Goal: Task Accomplishment & Management: Manage account settings

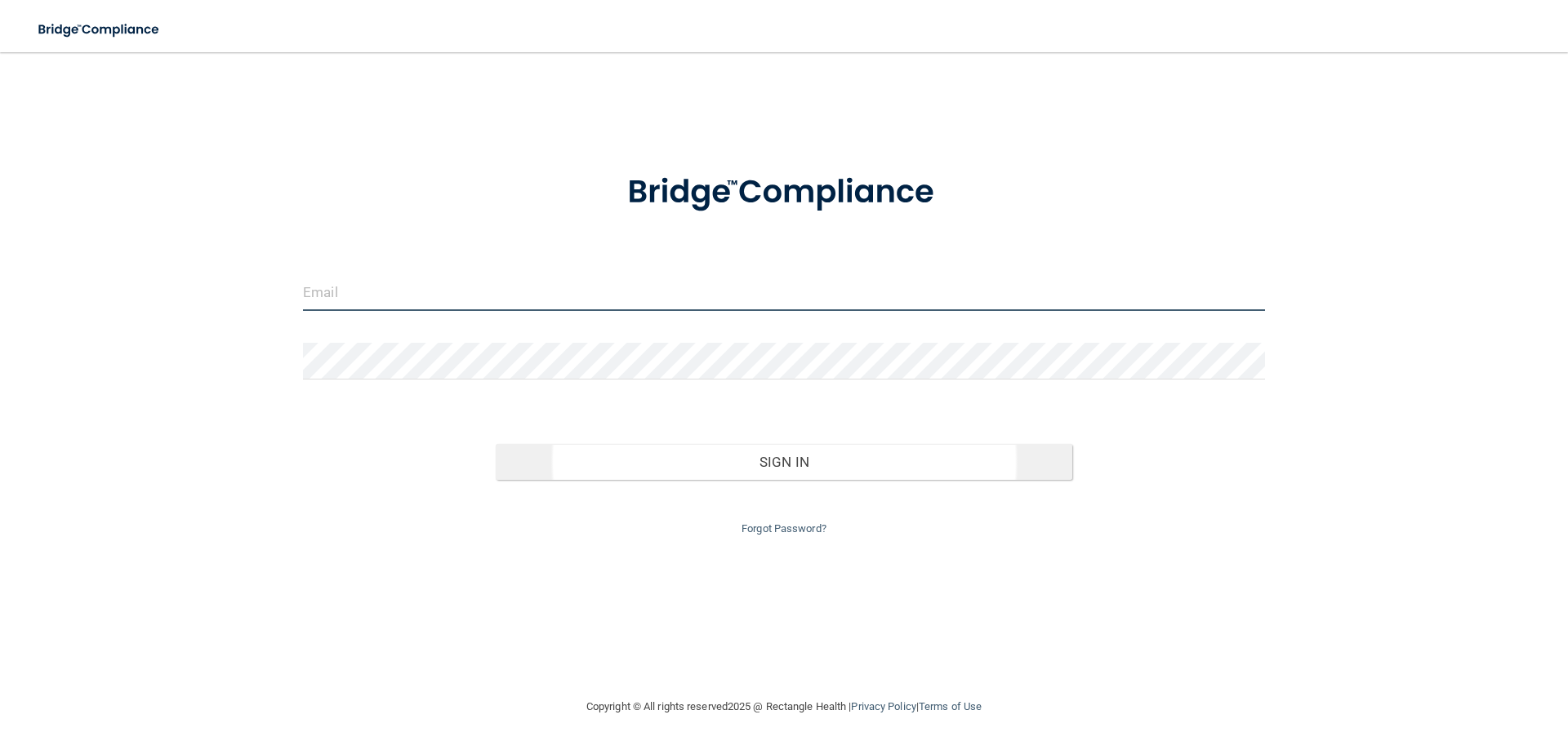
type input "[PERSON_NAME][EMAIL_ADDRESS][PERSON_NAME][DOMAIN_NAME]"
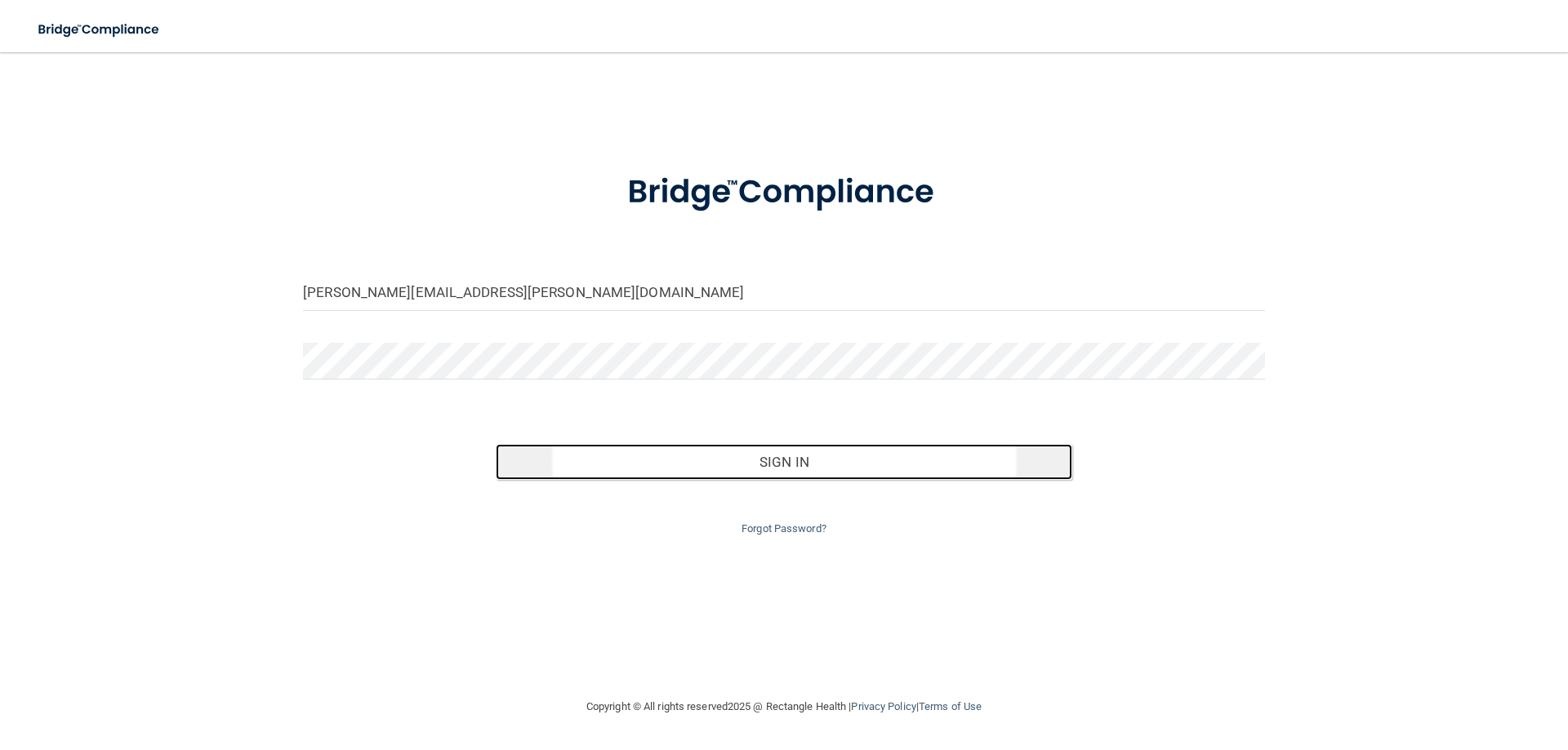
click at [694, 447] on button "Sign In" at bounding box center [784, 462] width 578 height 36
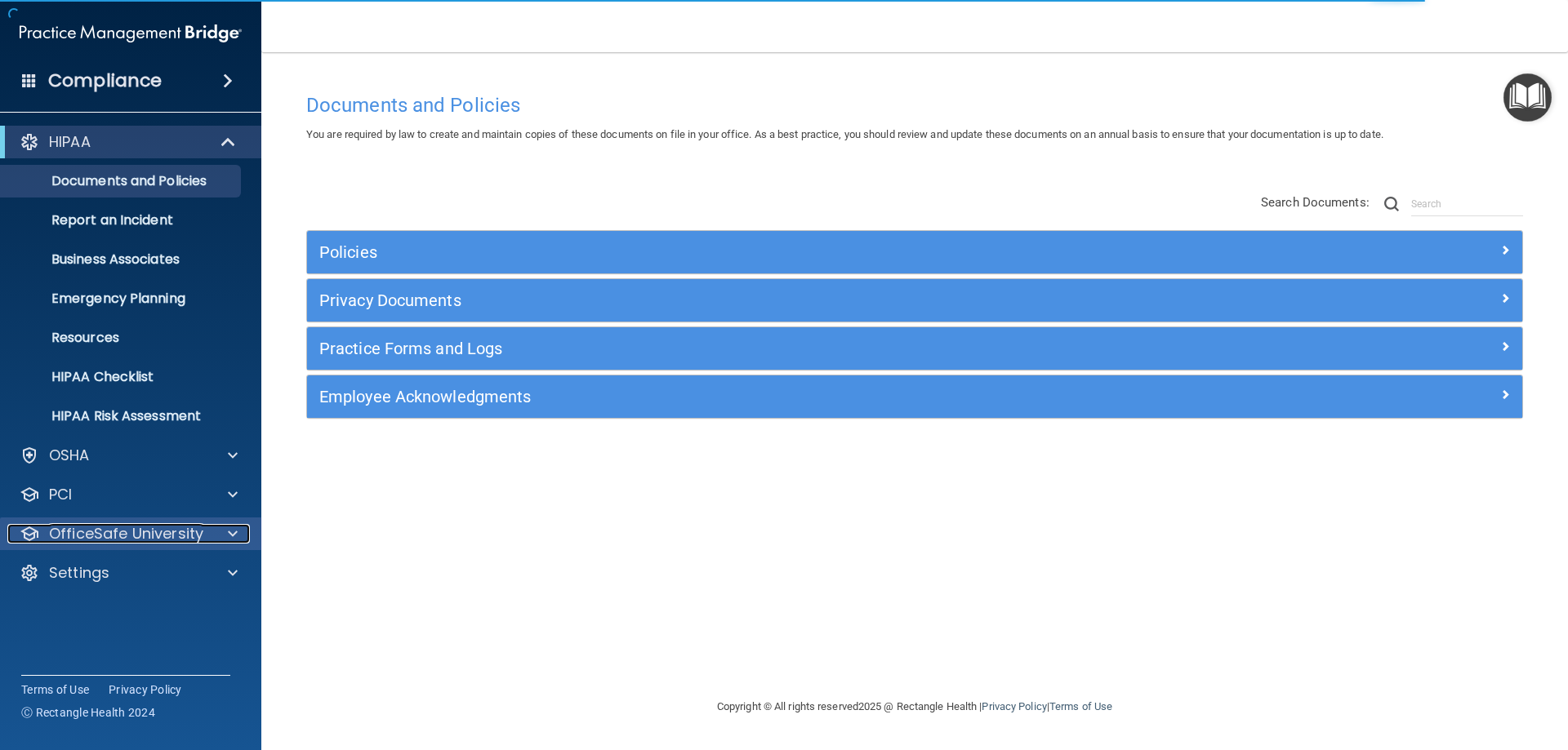
click at [198, 532] on p "OfficeSafe University" at bounding box center [126, 534] width 155 height 20
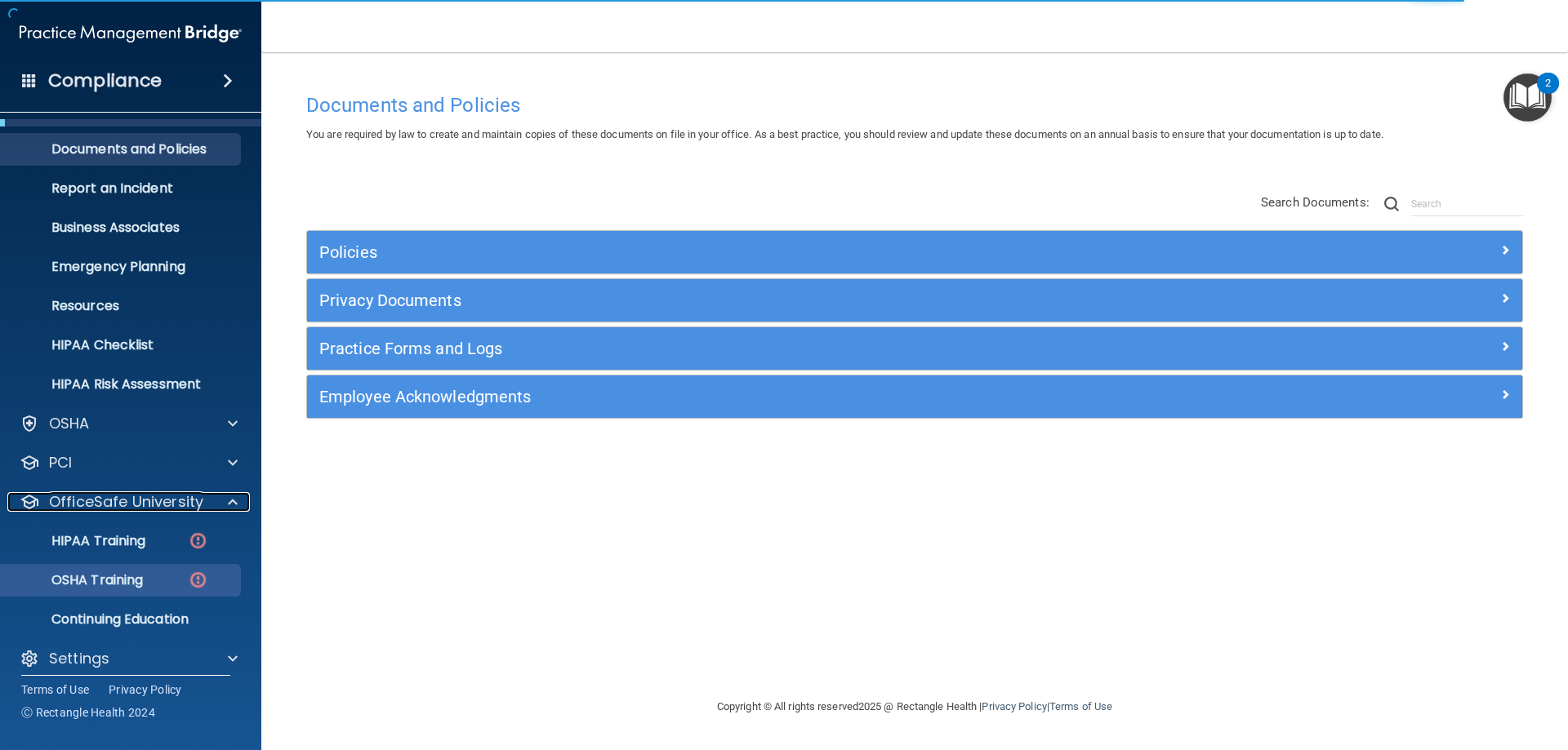
scroll to position [45, 0]
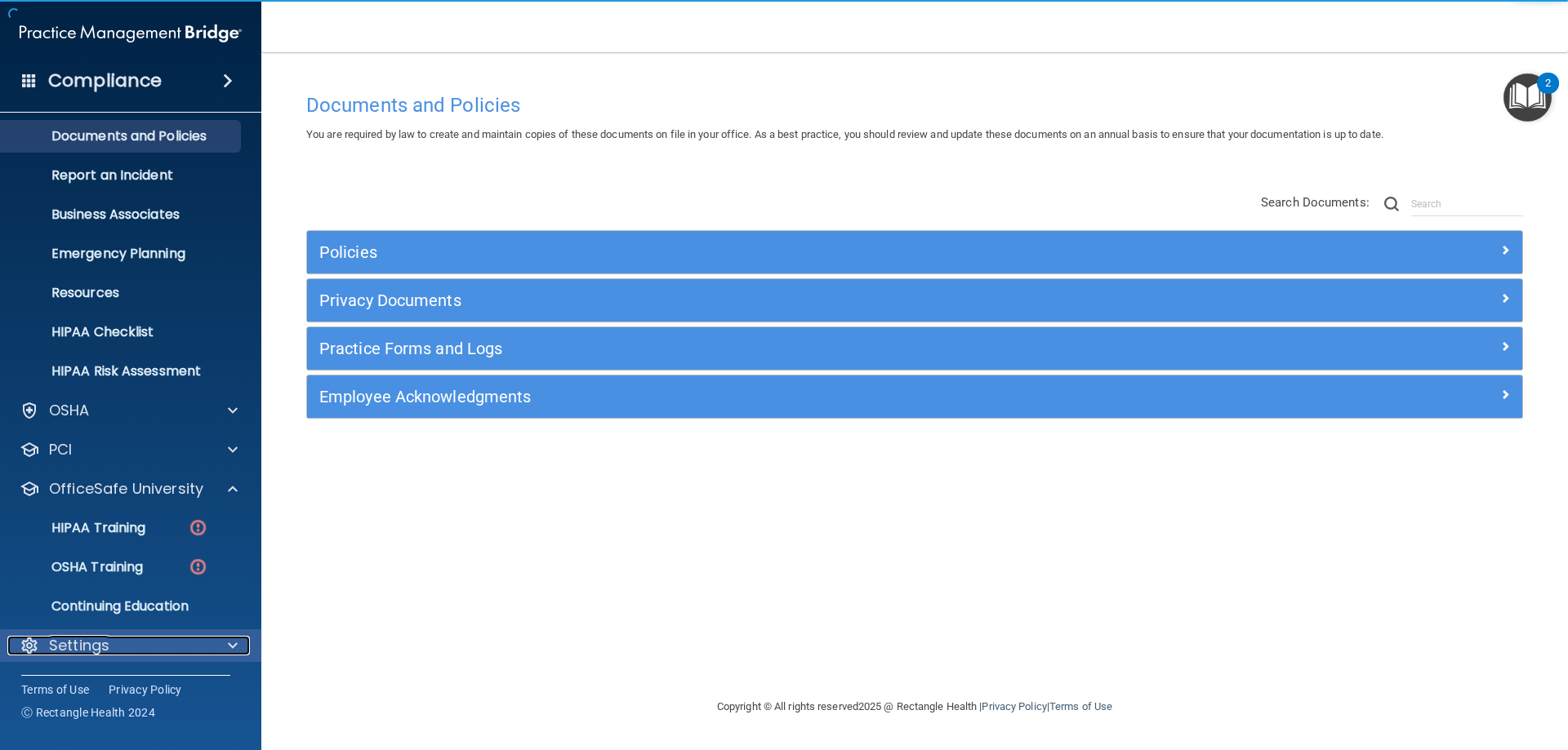
click at [161, 639] on div "Settings" at bounding box center [108, 646] width 202 height 20
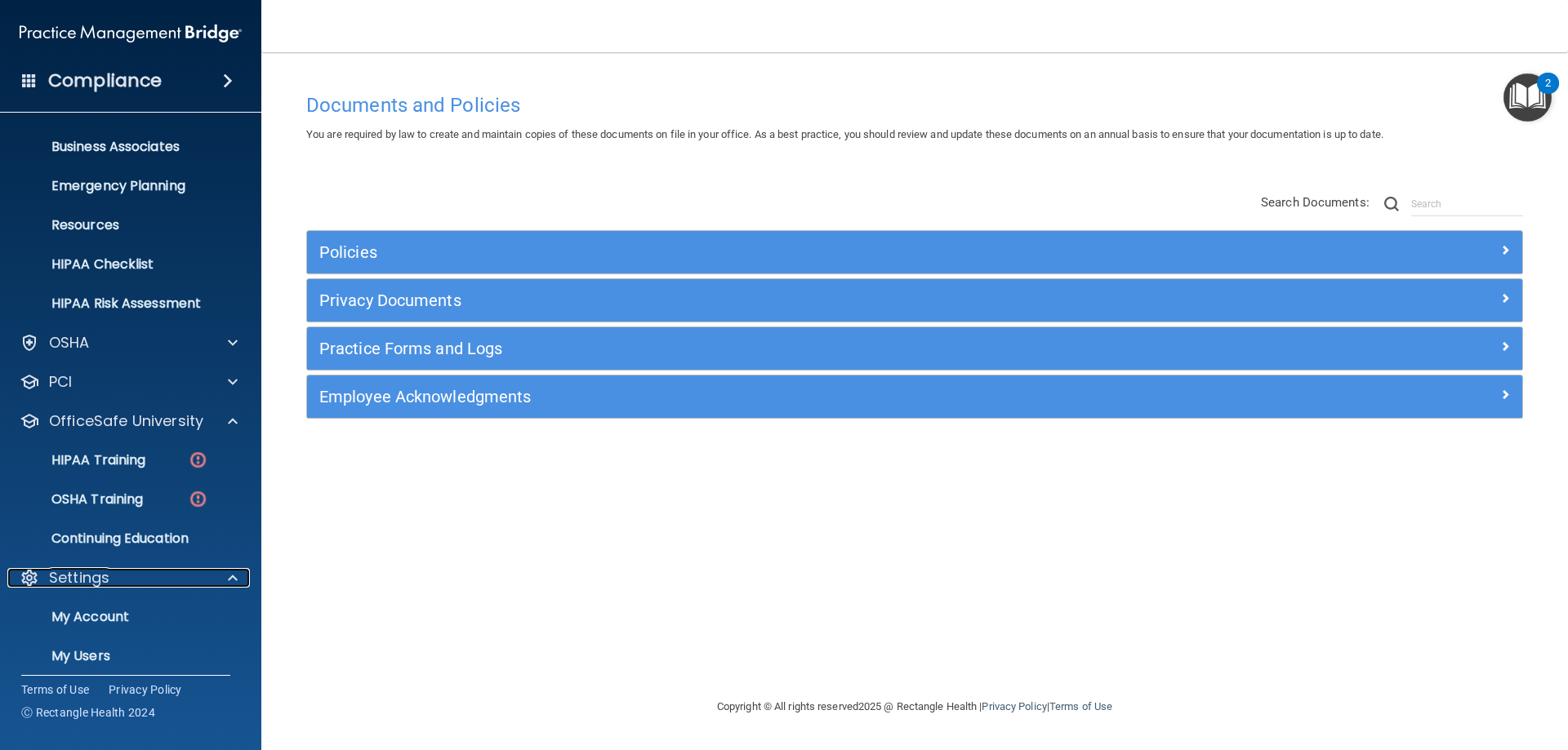
scroll to position [198, 0]
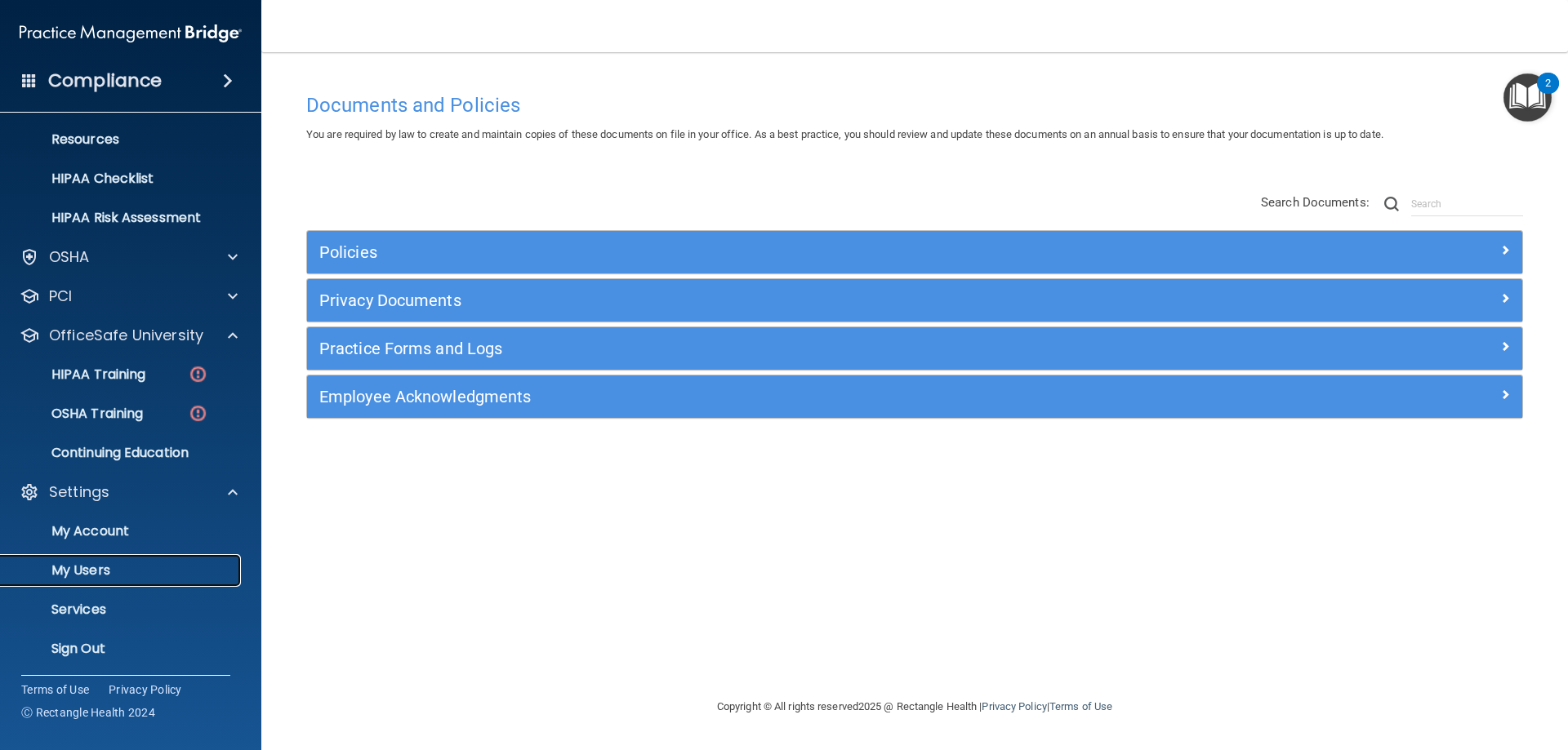
click at [64, 569] on p "My Users" at bounding box center [121, 570] width 223 height 16
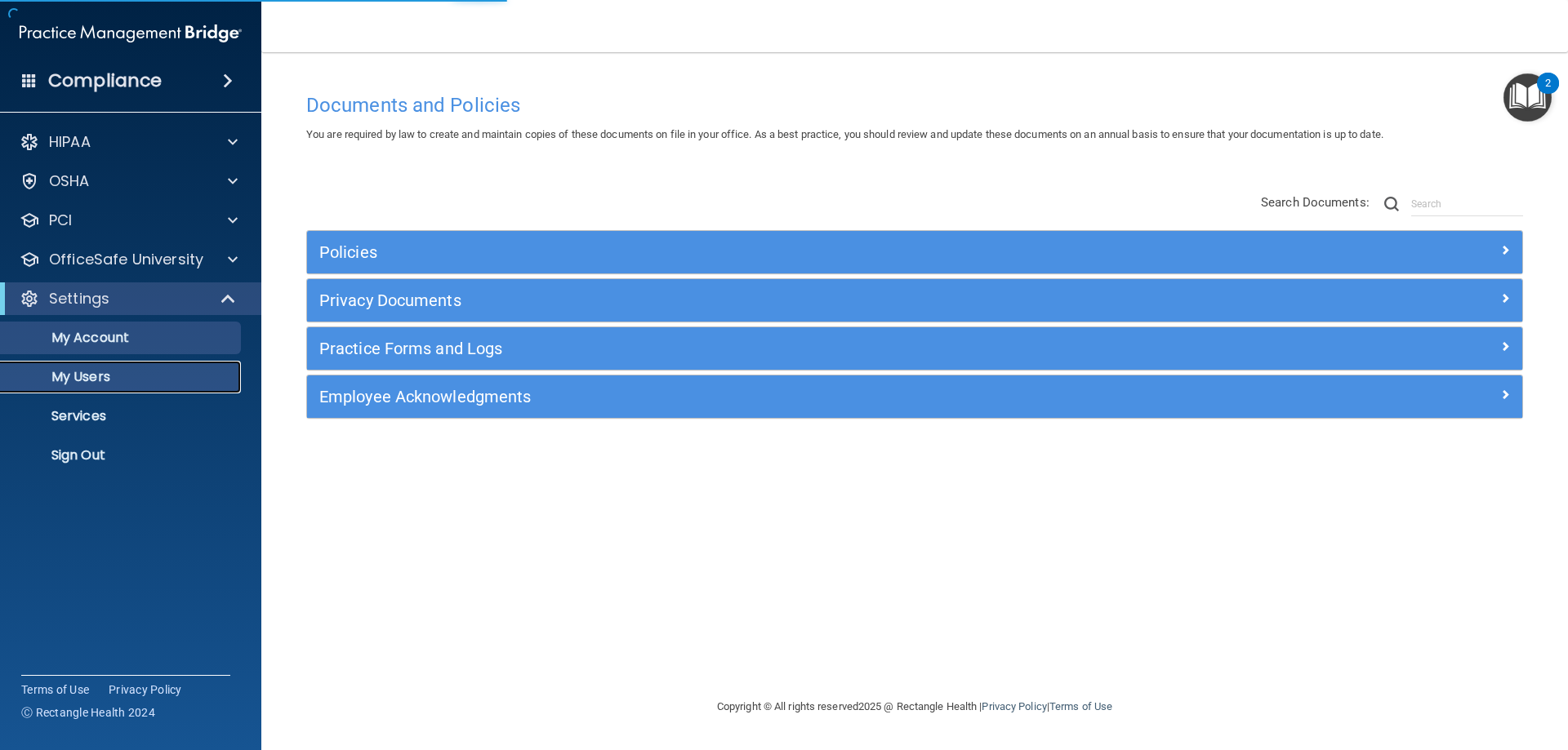
select select "20"
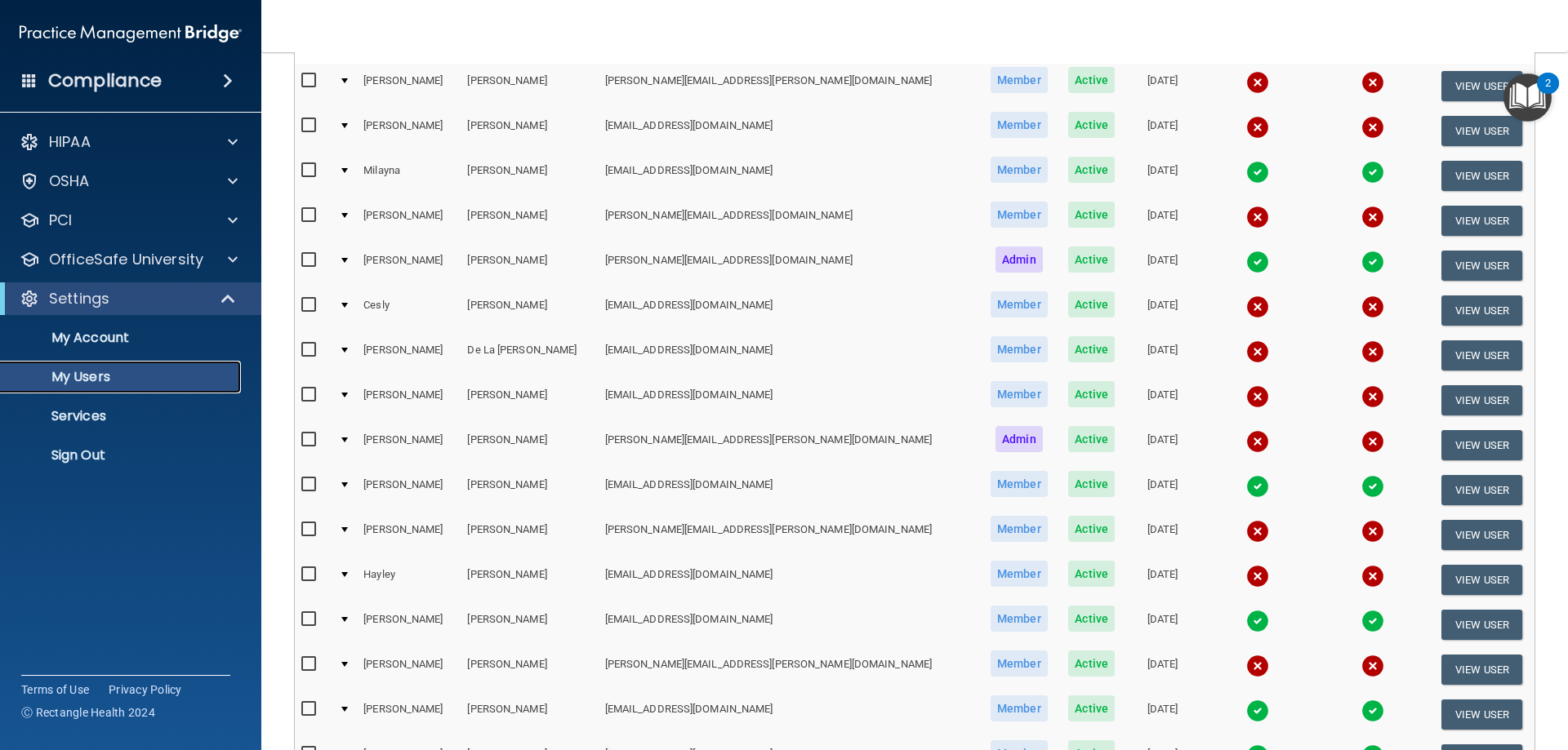
scroll to position [163, 0]
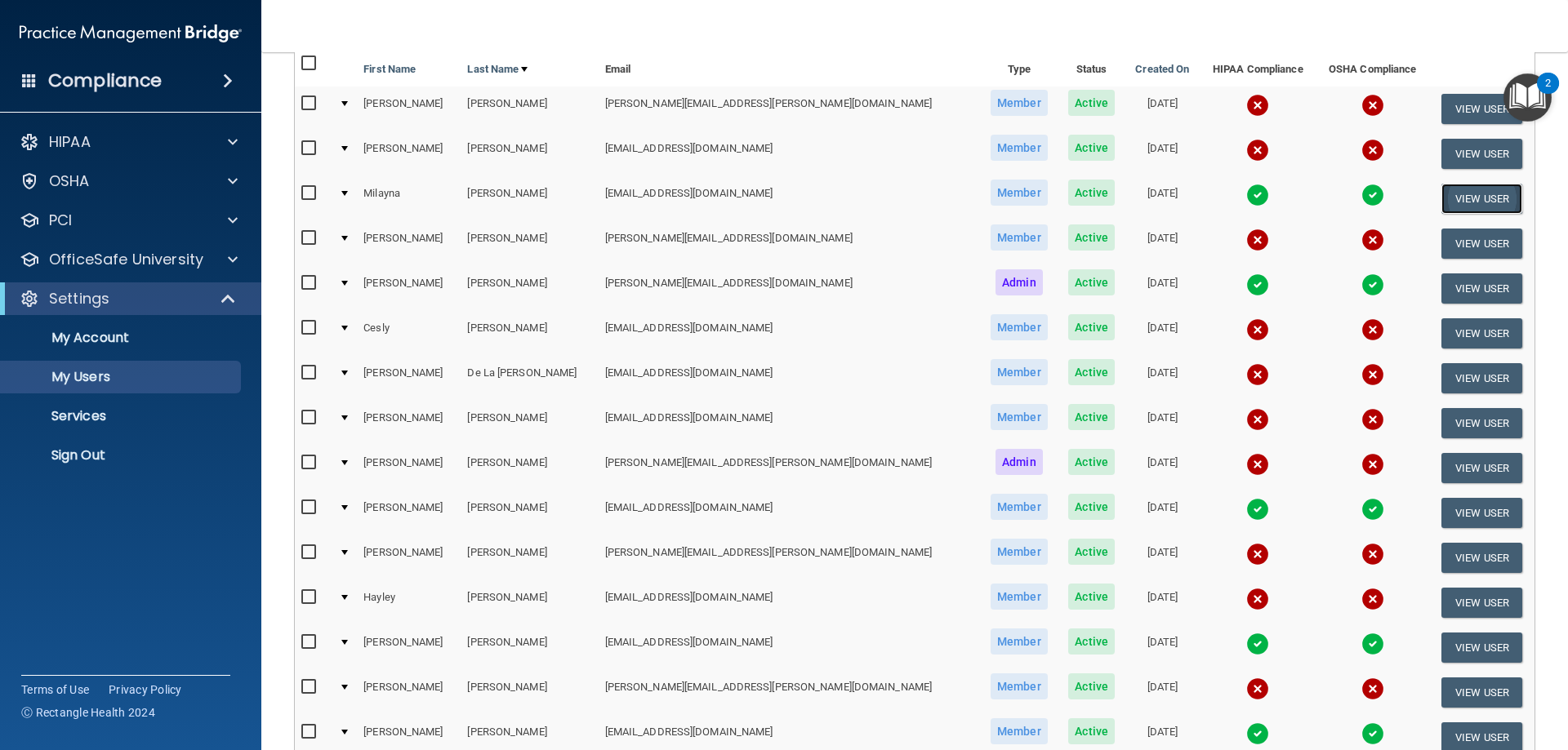
click at [1476, 192] on button "View User" at bounding box center [1481, 199] width 81 height 30
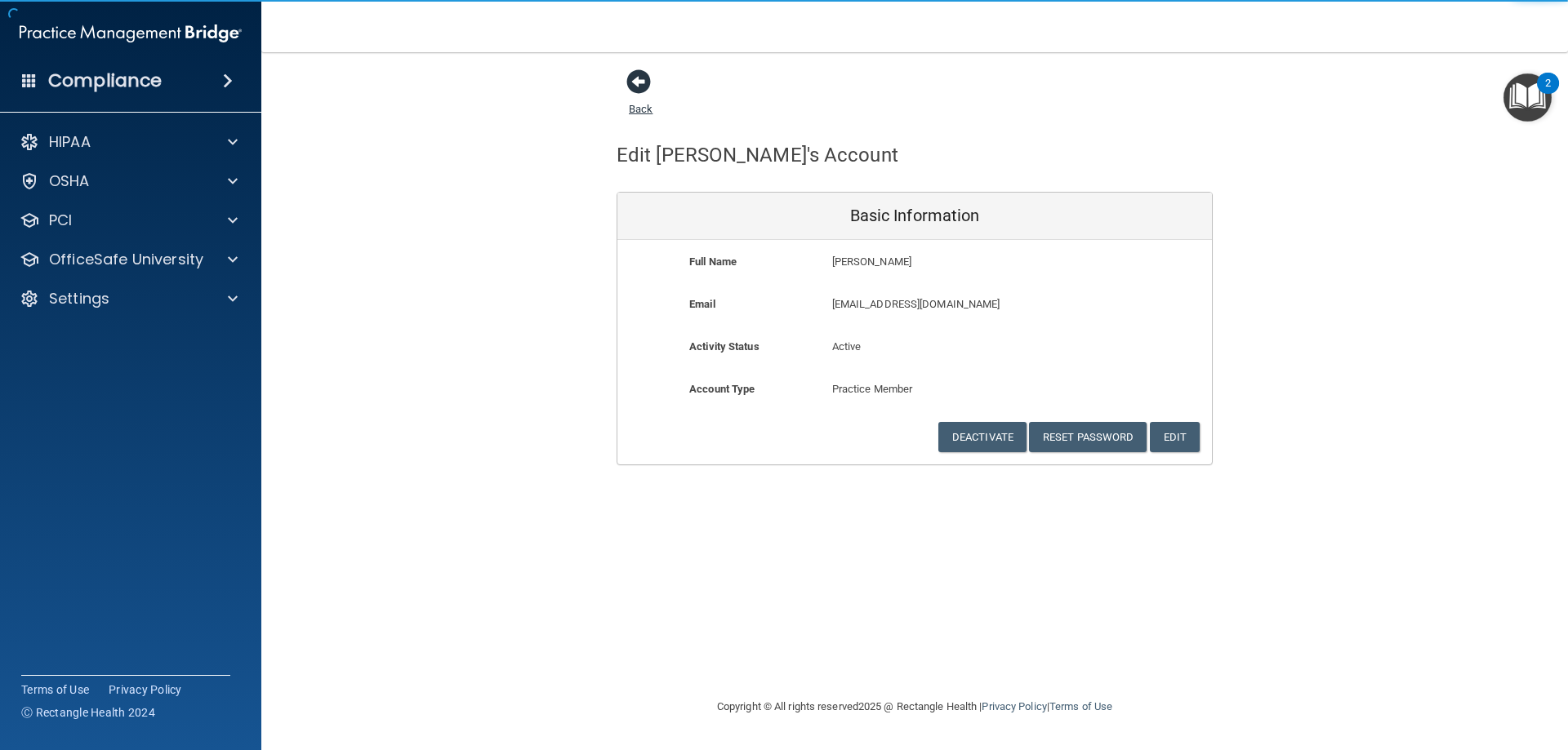
click at [635, 80] on span at bounding box center [638, 82] width 25 height 25
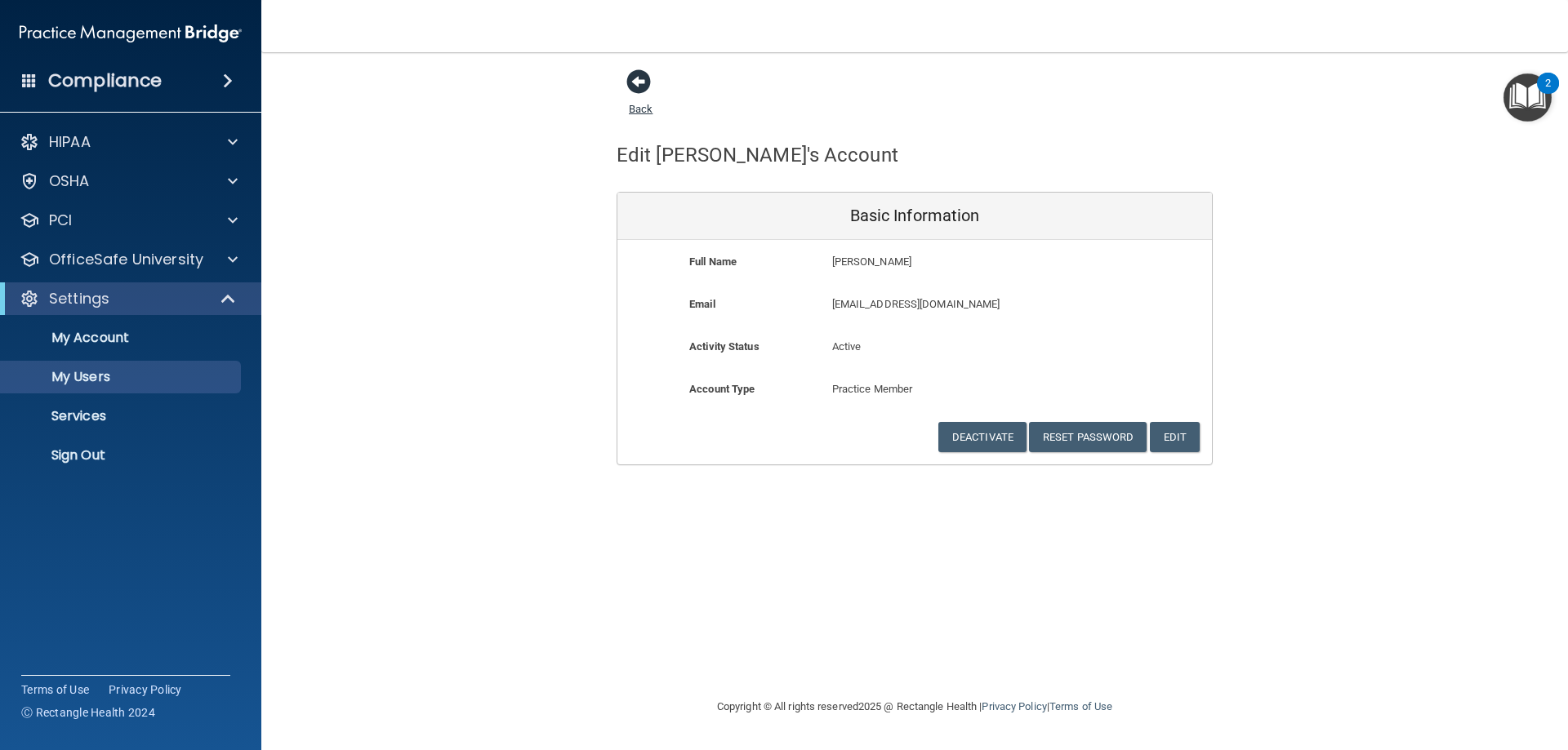
select select "20"
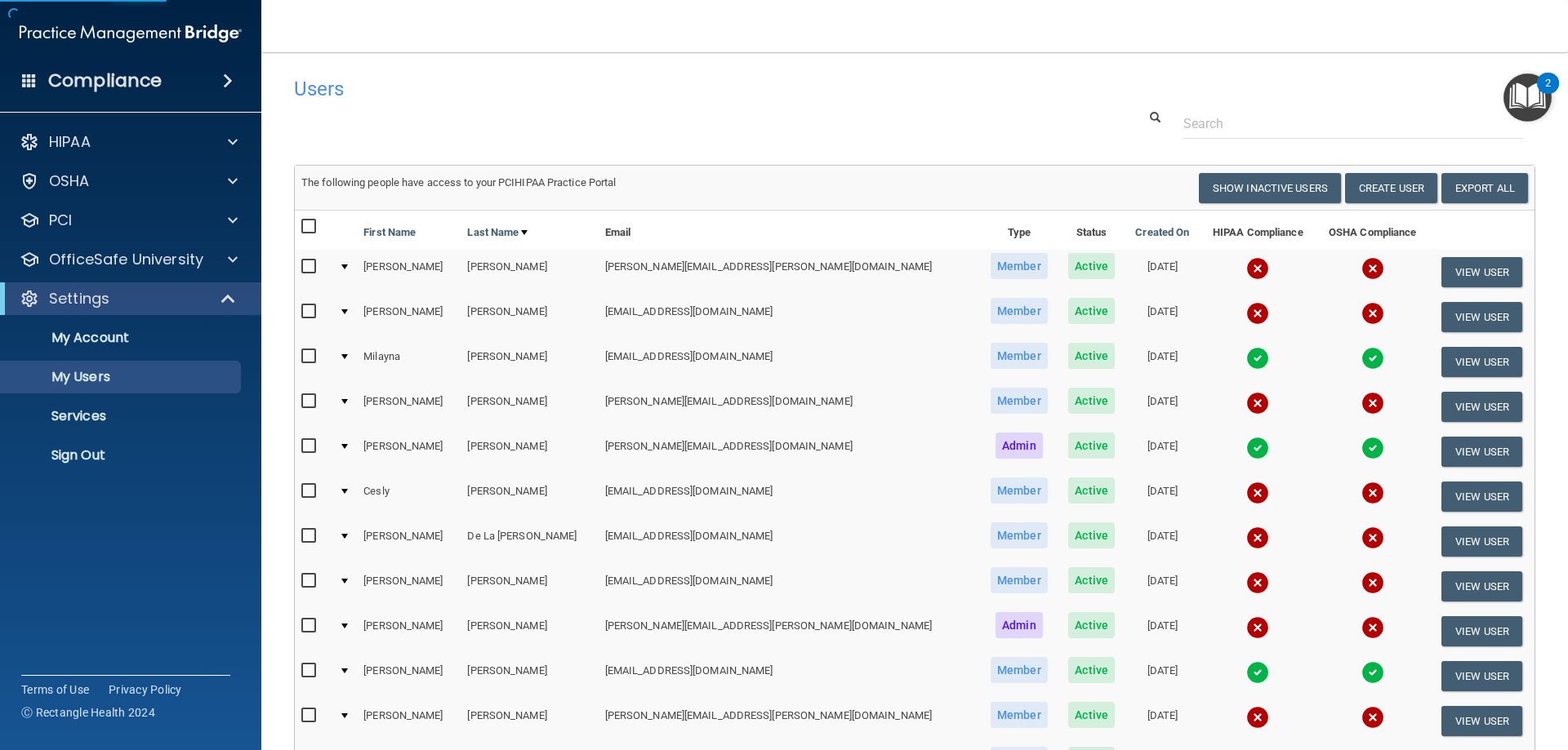
click at [1246, 357] on img at bounding box center [1258, 358] width 23 height 23
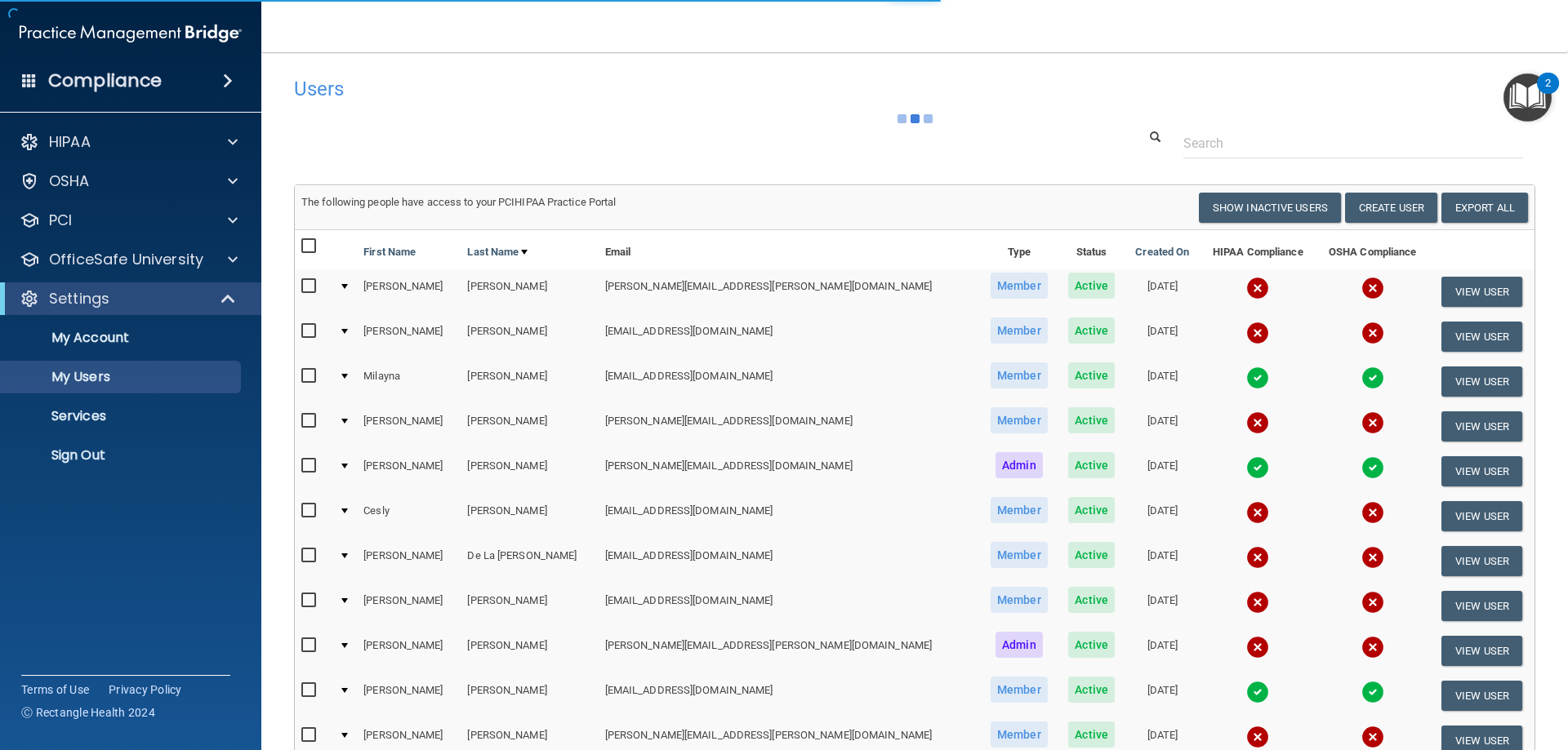
click at [1246, 384] on img at bounding box center [1258, 377] width 23 height 23
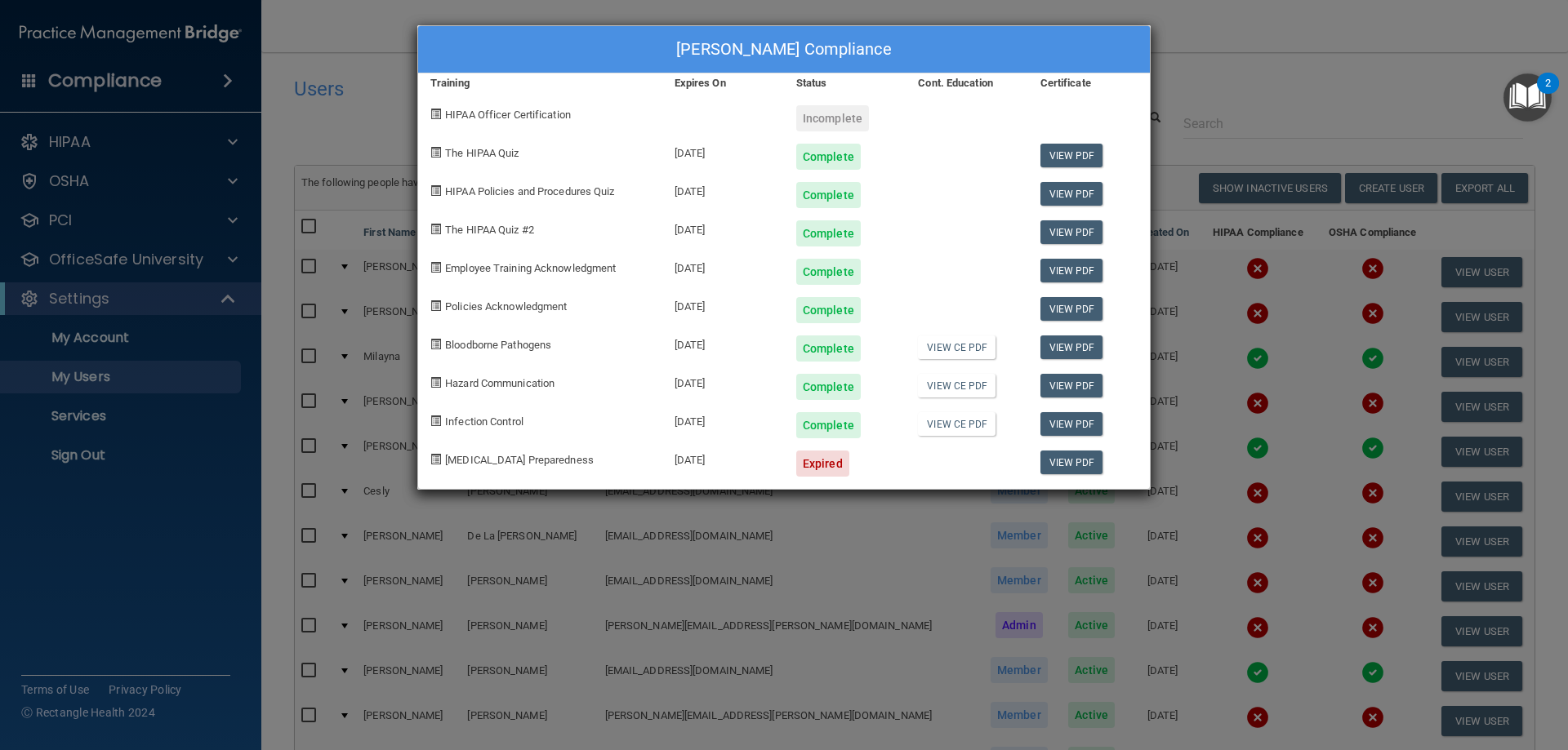
click at [1245, 63] on div "[PERSON_NAME] Compliance Training Expires On Status Cont. Education Certificate…" at bounding box center [784, 375] width 1568 height 750
click at [1300, 53] on div "[PERSON_NAME] Compliance Training Expires On Status Cont. Education Certificate…" at bounding box center [784, 375] width 1568 height 750
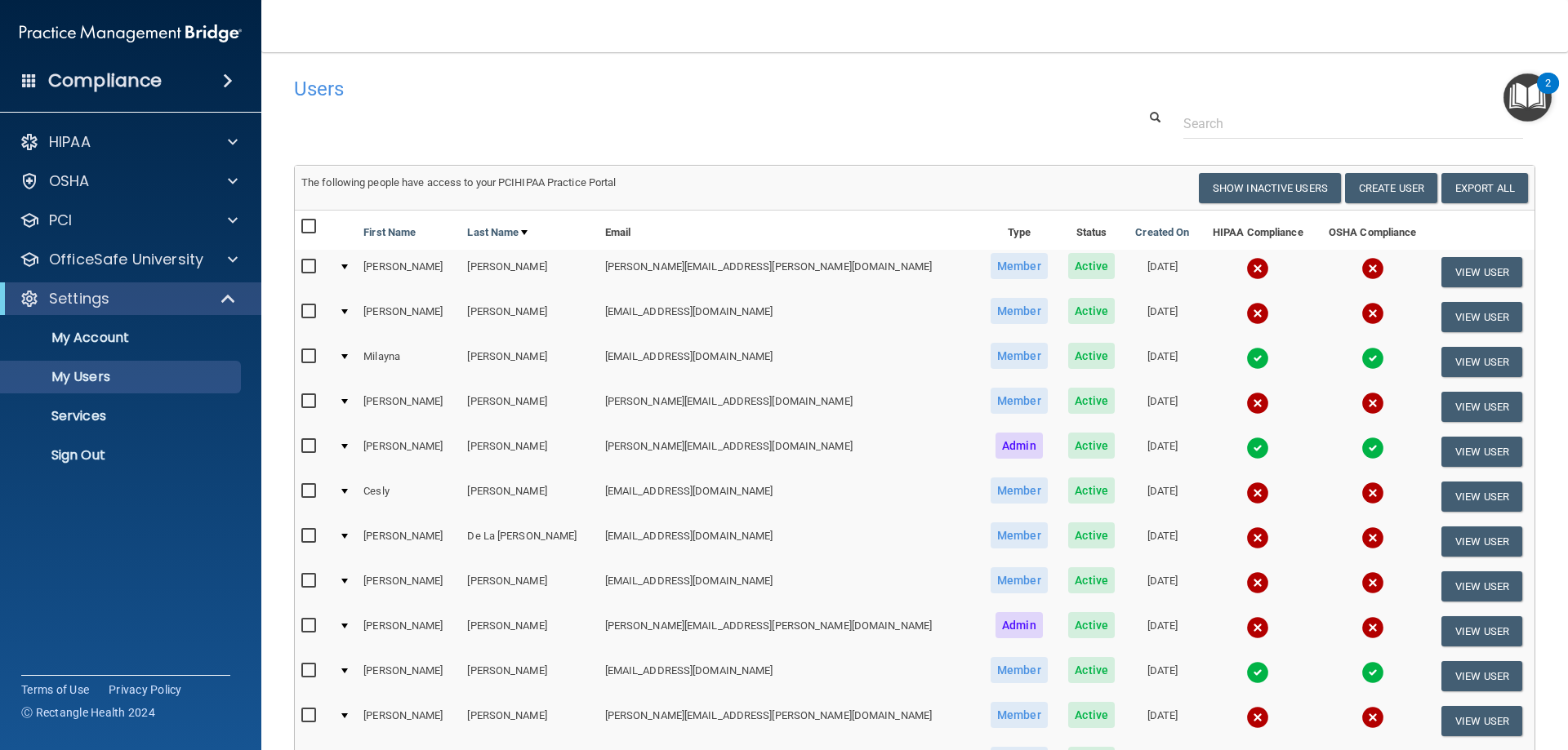
click at [304, 350] on input "checkbox" at bounding box center [311, 357] width 19 height 13
checkbox input "true"
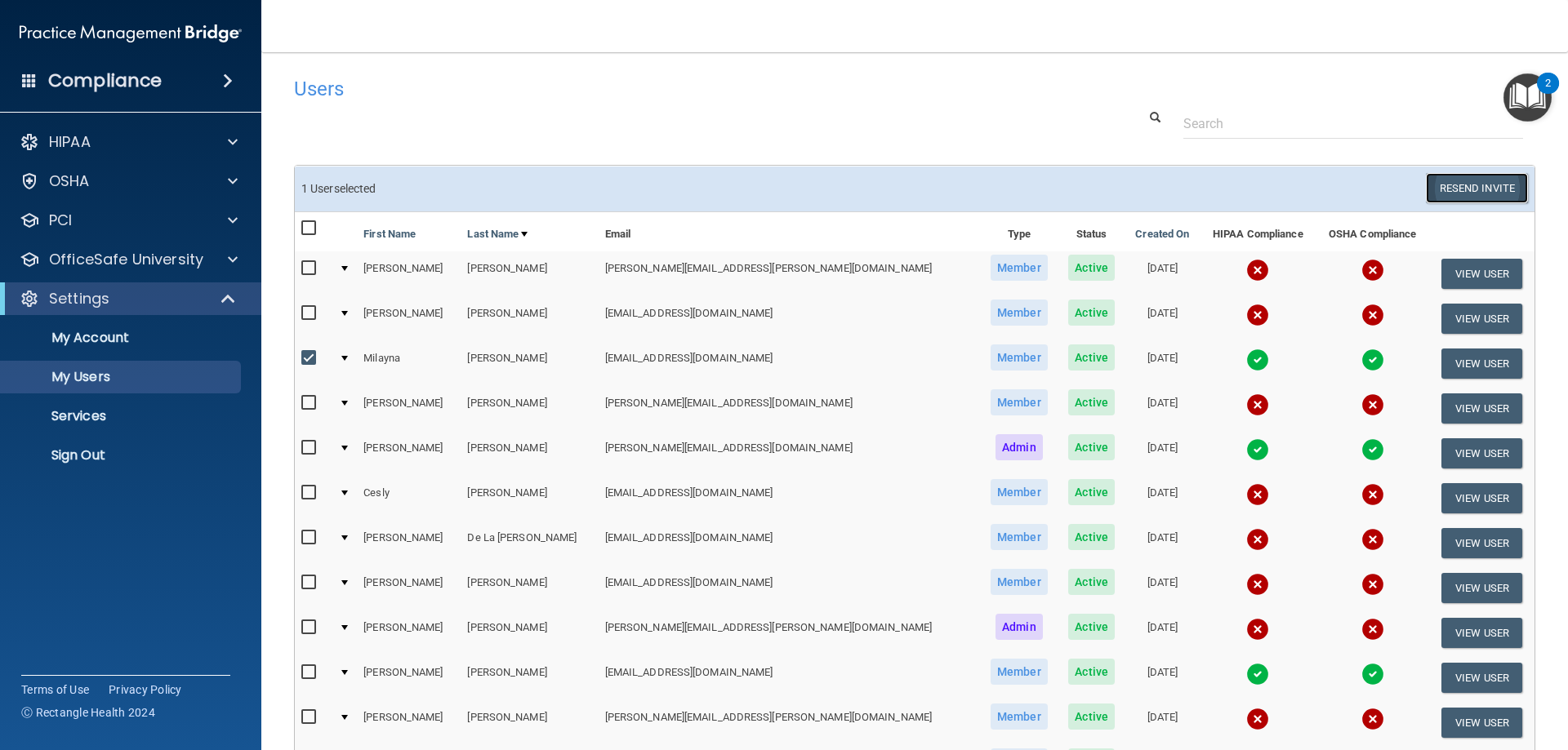
click at [1470, 189] on button "Resend Invite" at bounding box center [1477, 188] width 102 height 30
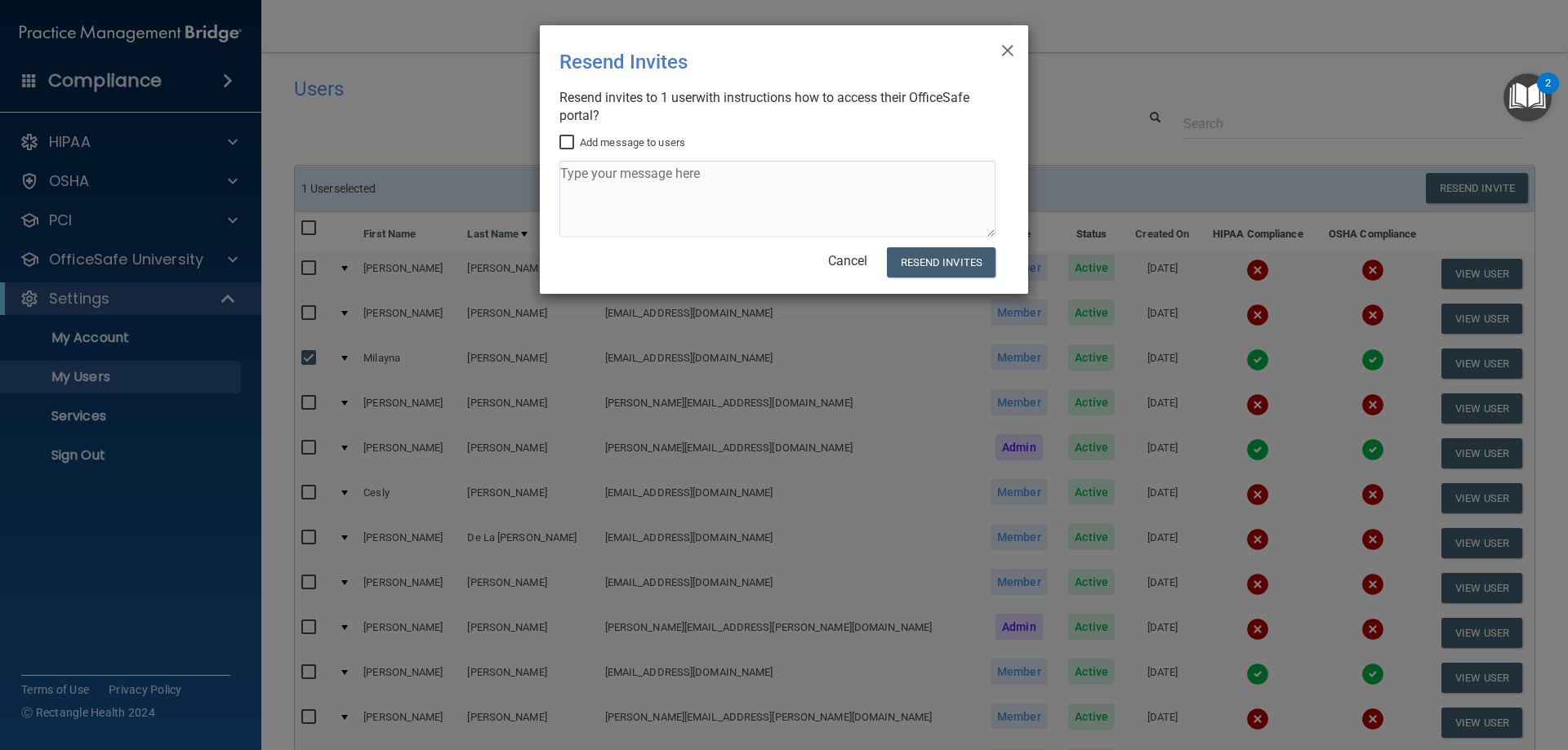
drag, startPoint x: 624, startPoint y: 132, endPoint x: 624, endPoint y: 143, distance: 11.0
click at [624, 132] on div "× Close Resend Invites There was an error while sending the invitations ... Res…" at bounding box center [784, 159] width 489 height 268
click at [620, 141] on label "Add message to users" at bounding box center [622, 142] width 126 height 20
click at [578, 141] on input "Add message to users" at bounding box center [569, 143] width 19 height 13
checkbox input "true"
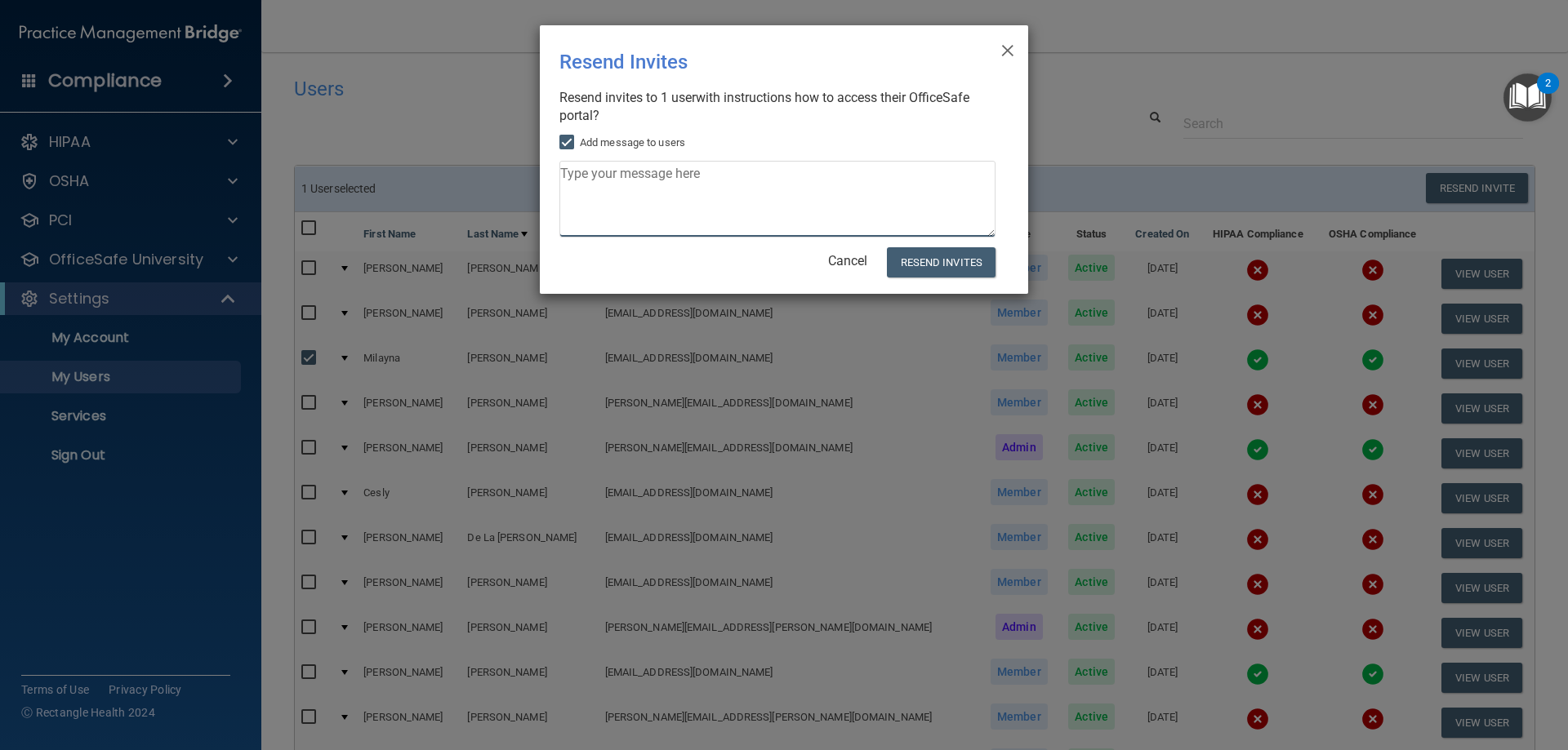
click at [622, 183] on textarea at bounding box center [778, 199] width 436 height 77
type textarea "t"
click at [610, 174] on textarea "yours isnt showing expired until september but see if it'll let you redo it bef…" at bounding box center [778, 199] width 436 height 77
click at [732, 195] on textarea "yours isn't showing expired until september but see if it'll let you redo it be…" at bounding box center [778, 199] width 436 height 77
click at [791, 171] on textarea "yours isn't showing expired until september but see if it'll let you redo it be…" at bounding box center [778, 199] width 436 height 77
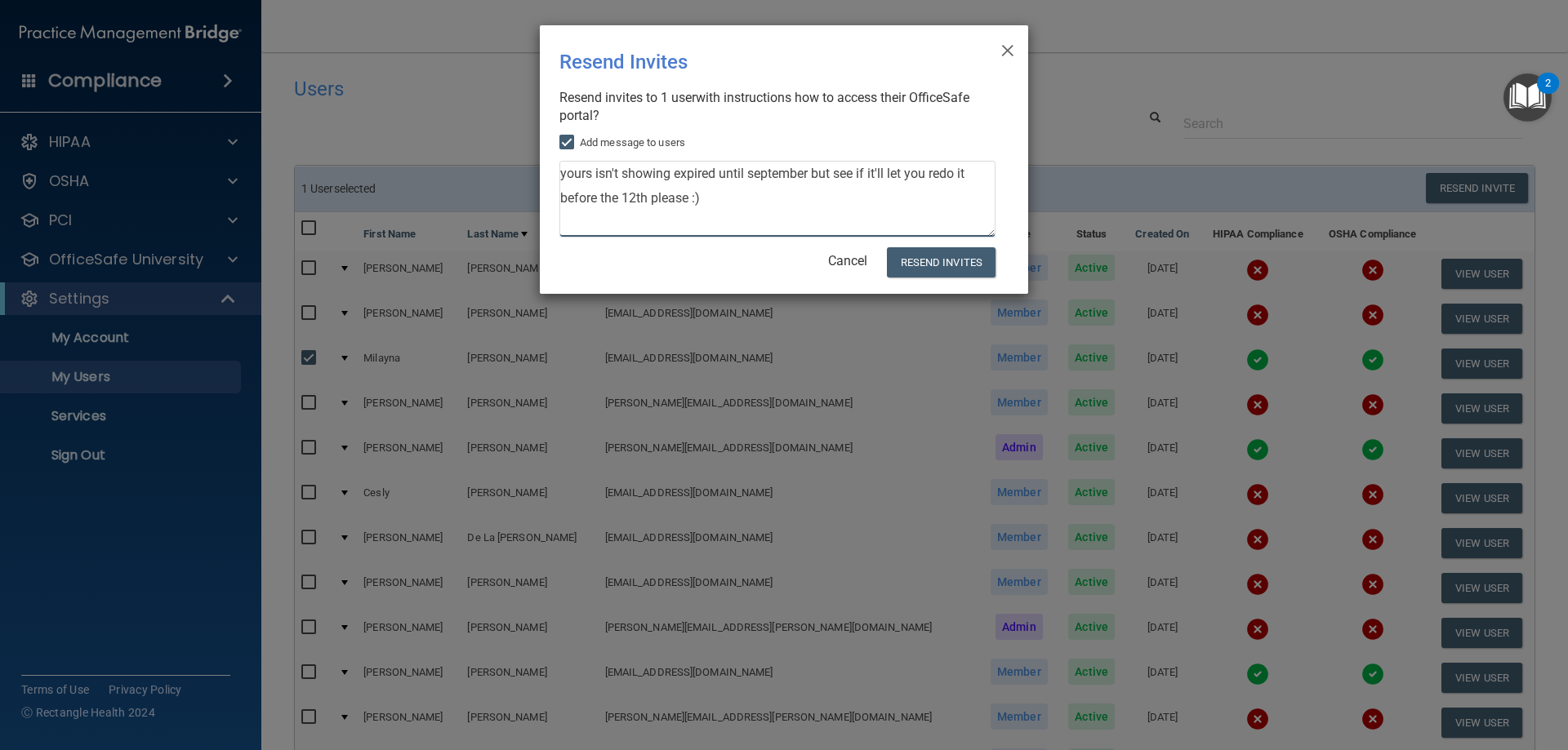
click at [865, 162] on textarea "yours isn't showing expired until september but see if it'll let you redo it be…" at bounding box center [778, 199] width 436 height 77
click at [842, 177] on textarea "yours isn't showing expired until september but see if it'll let you redo it be…" at bounding box center [778, 199] width 436 height 77
click at [841, 196] on textarea "yours isn't showing expired until september but see if it'll let you redo it be…" at bounding box center [778, 199] width 436 height 77
click at [959, 171] on textarea "yours isn't showing expired until september but see if it'll let you redo it be…" at bounding box center [778, 199] width 436 height 77
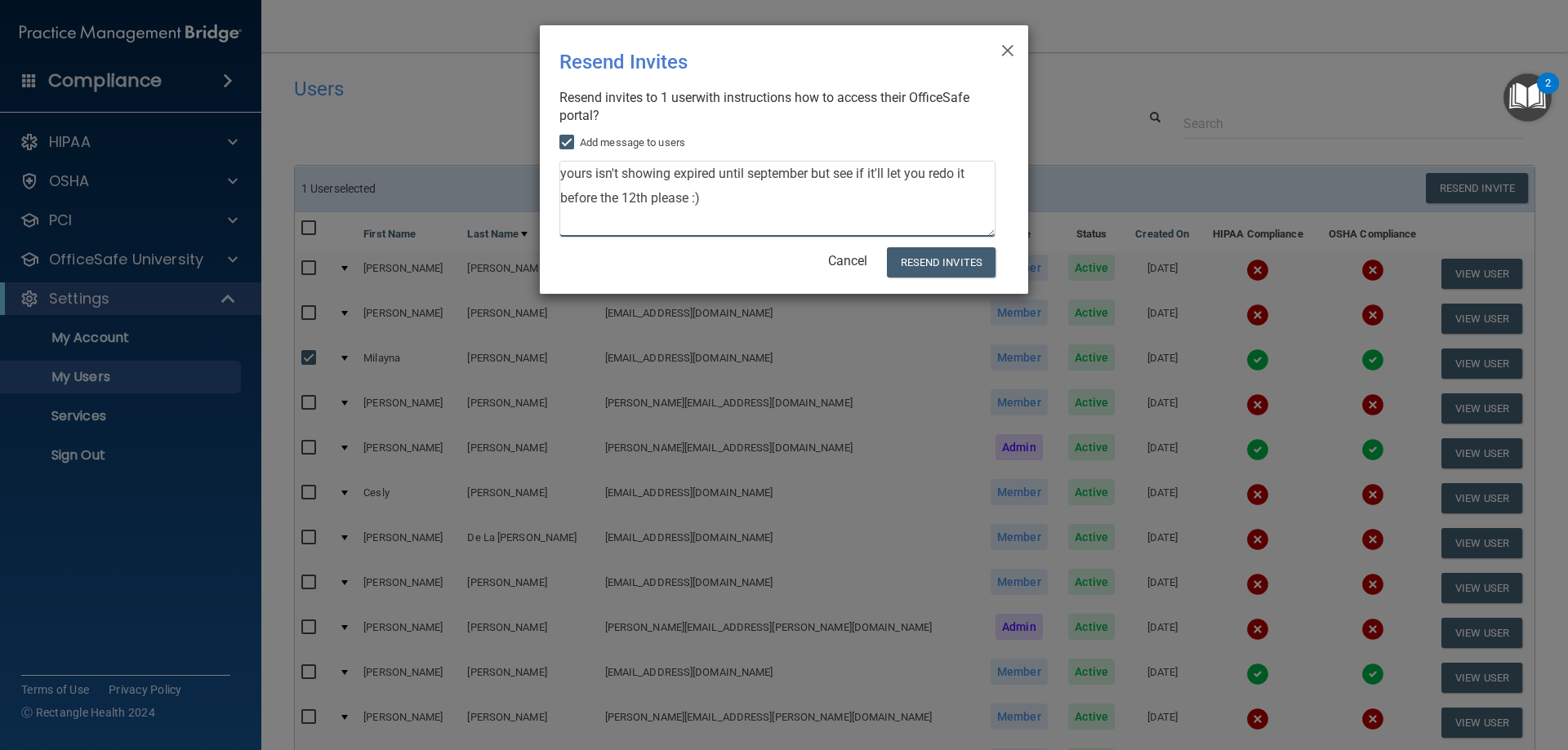
click at [905, 188] on textarea "yours isn't showing expired until september but see if it'll let you redo it be…" at bounding box center [778, 199] width 436 height 77
type textarea "yours isn't showing expired until september but see if it'll let you redo it be…"
click at [913, 259] on button "Resend Invites" at bounding box center [941, 263] width 108 height 30
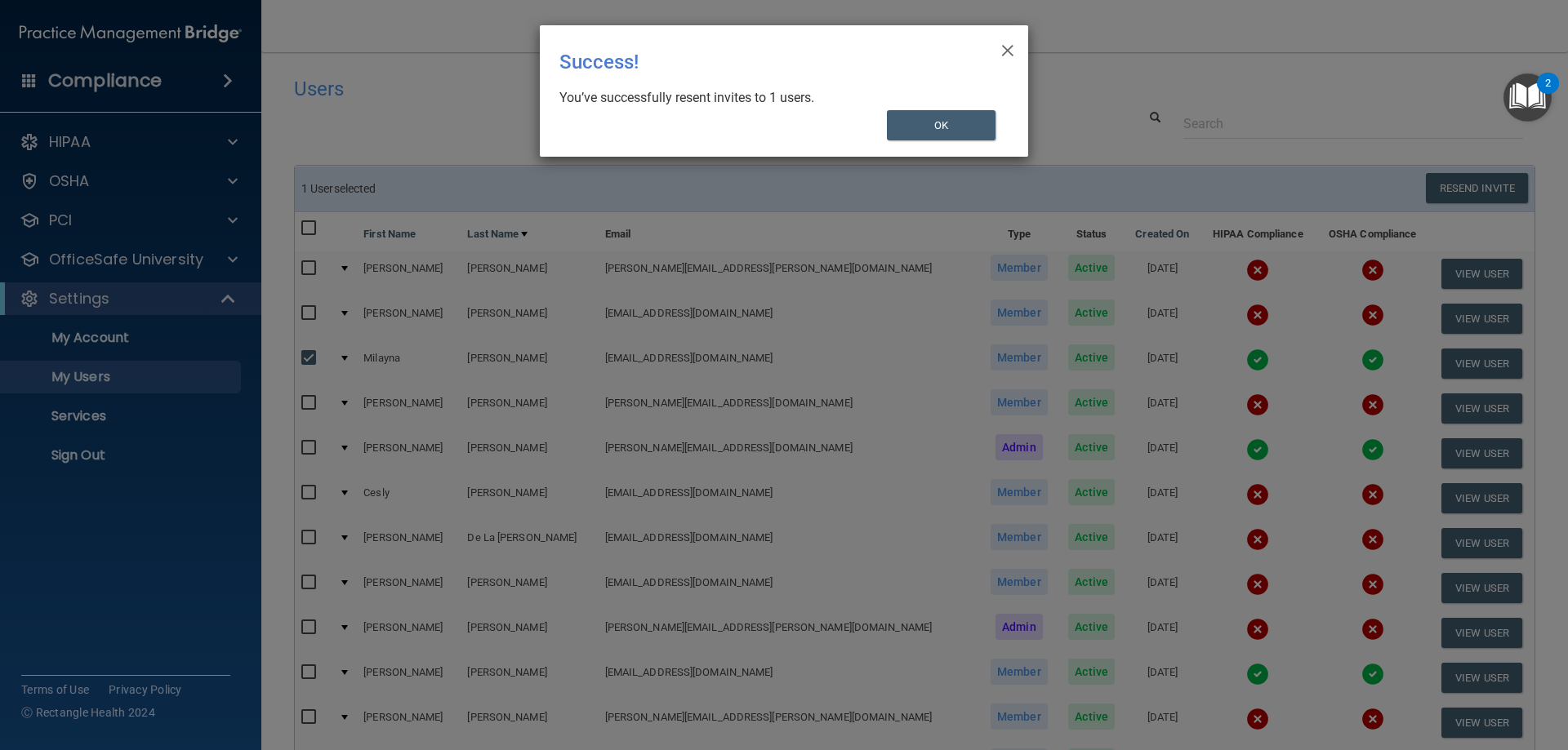
click at [885, 141] on div "× Close Success! You’ve successfully resent invites to 1 users. OK" at bounding box center [784, 91] width 489 height 132
click at [967, 132] on button "OK" at bounding box center [941, 125] width 109 height 30
